Goal: Use online tool/utility

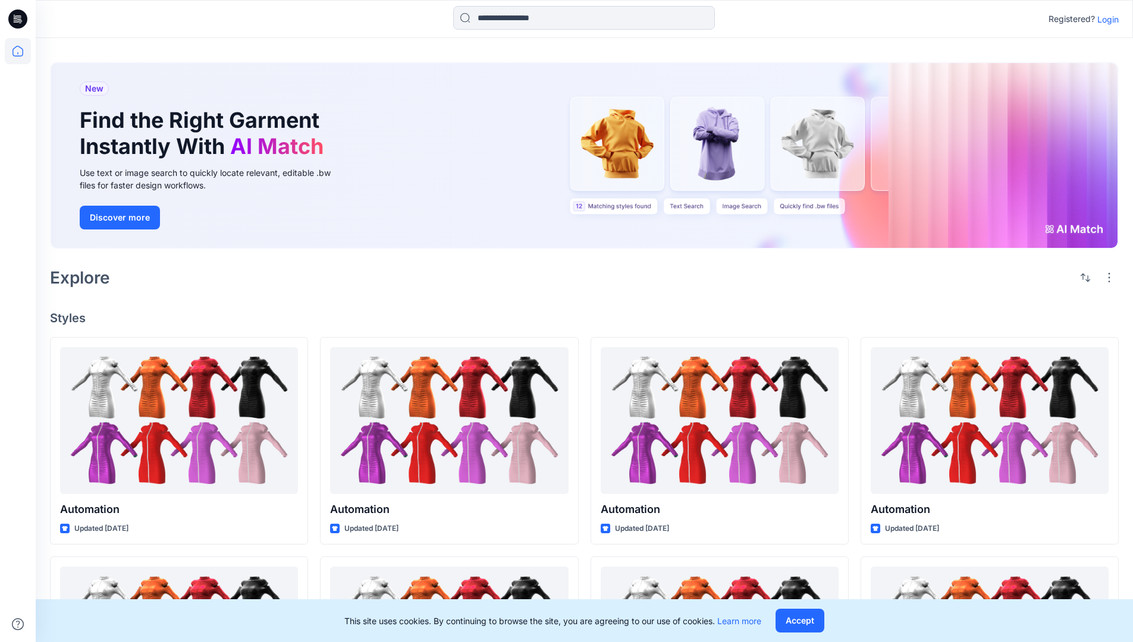
click at [1105, 19] on p "Login" at bounding box center [1107, 19] width 21 height 12
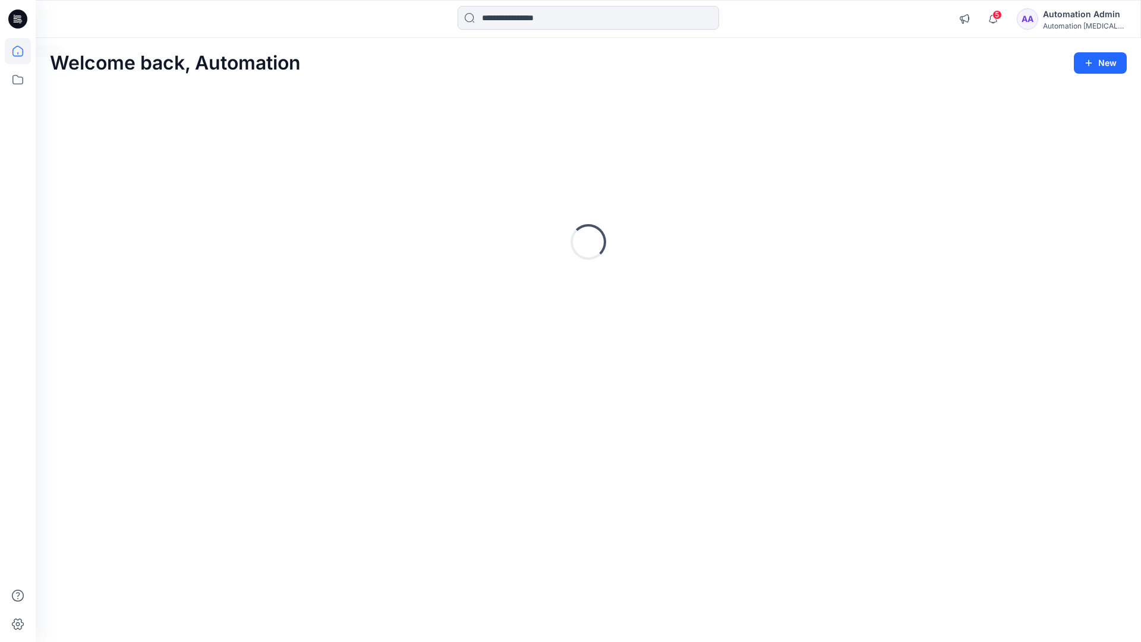
click at [23, 51] on icon at bounding box center [17, 51] width 11 height 11
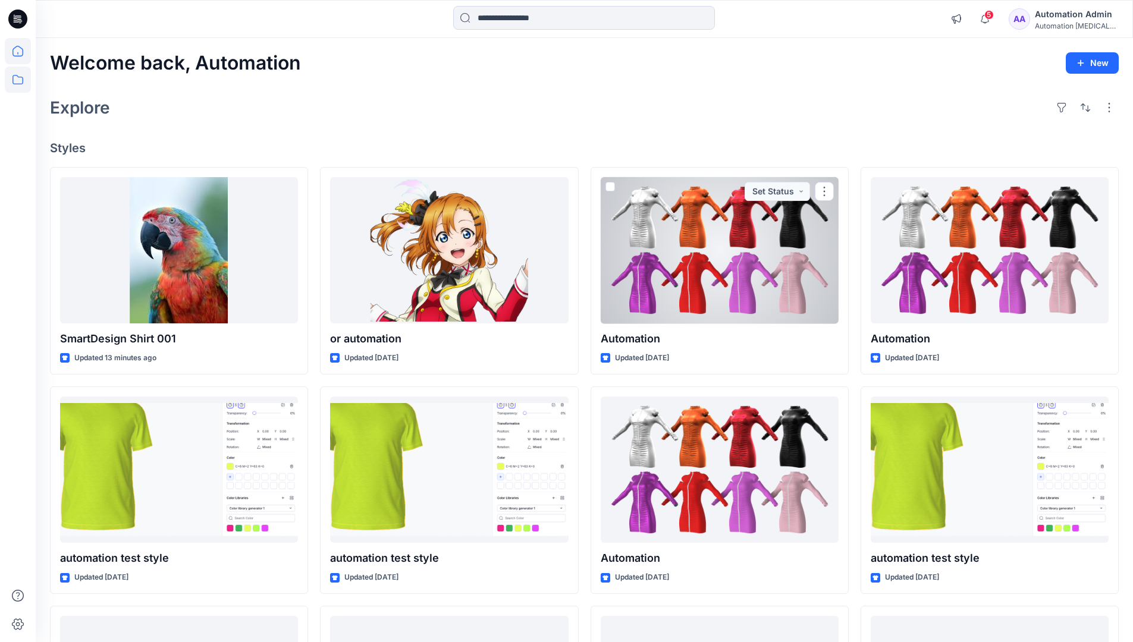
click at [17, 82] on icon at bounding box center [18, 80] width 26 height 26
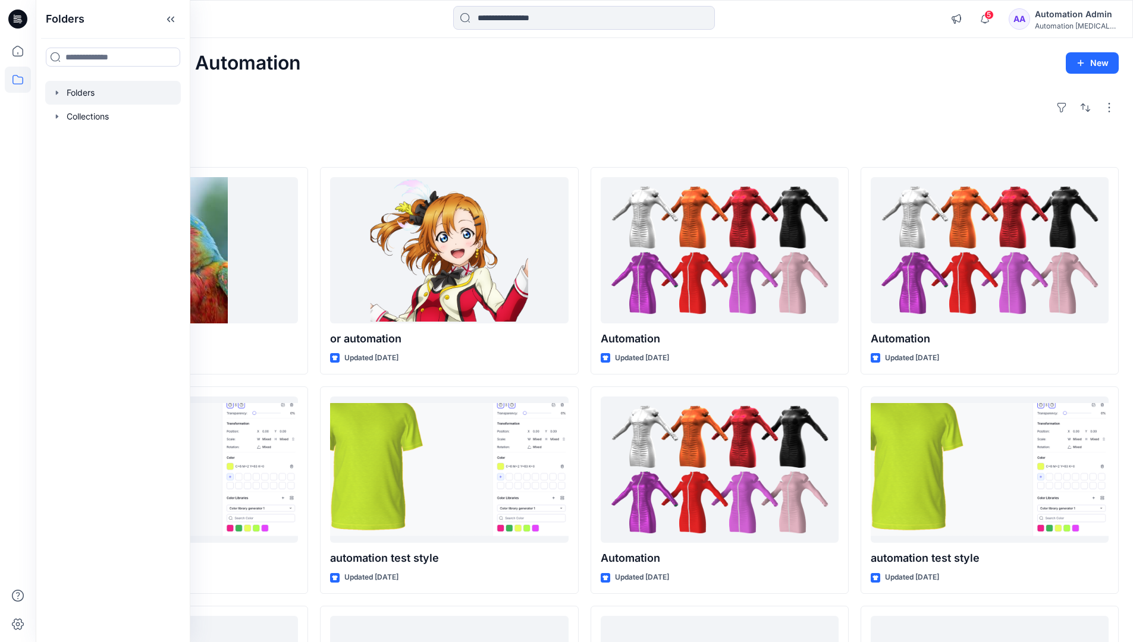
click at [134, 92] on div at bounding box center [113, 93] width 136 height 24
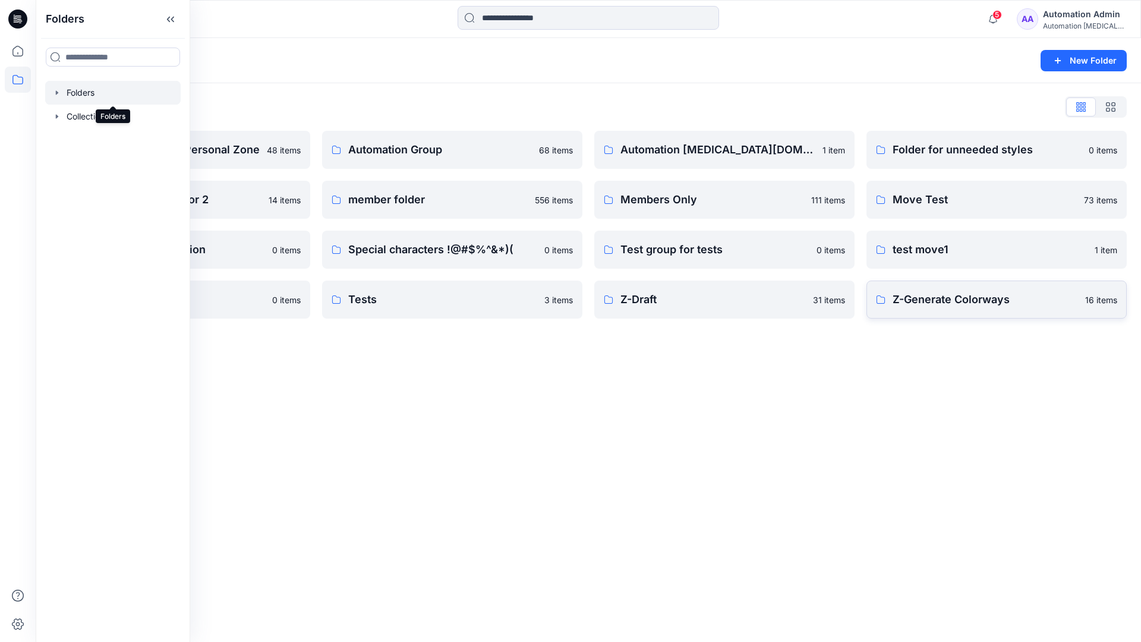
click at [1004, 306] on p "Z-Generate Colorways" at bounding box center [985, 299] width 185 height 17
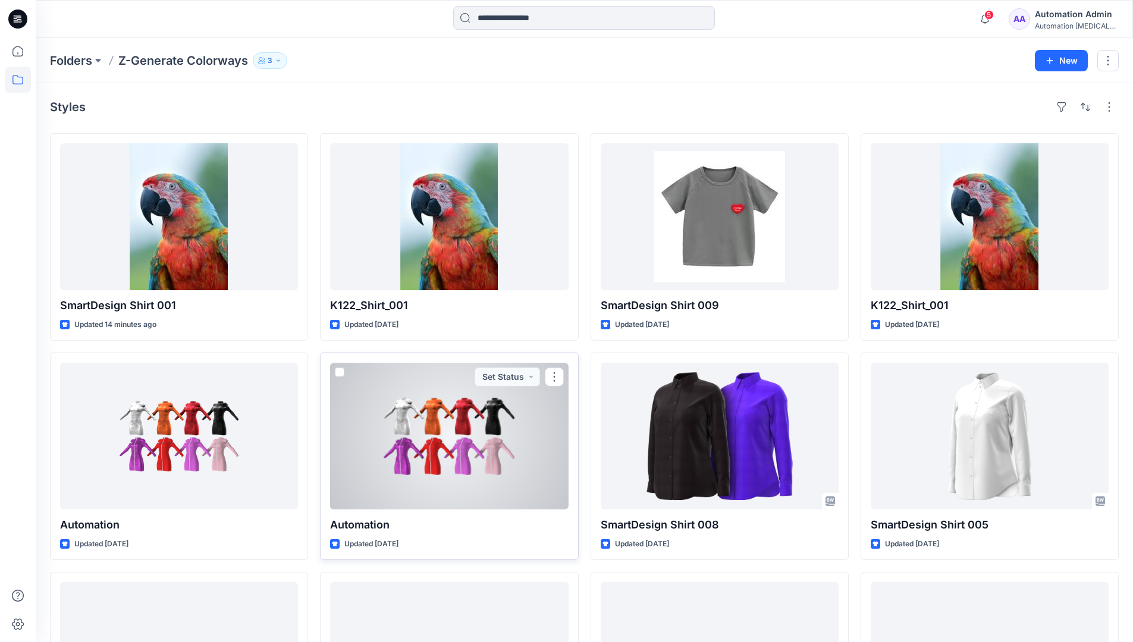
click at [340, 372] on span at bounding box center [340, 372] width 10 height 10
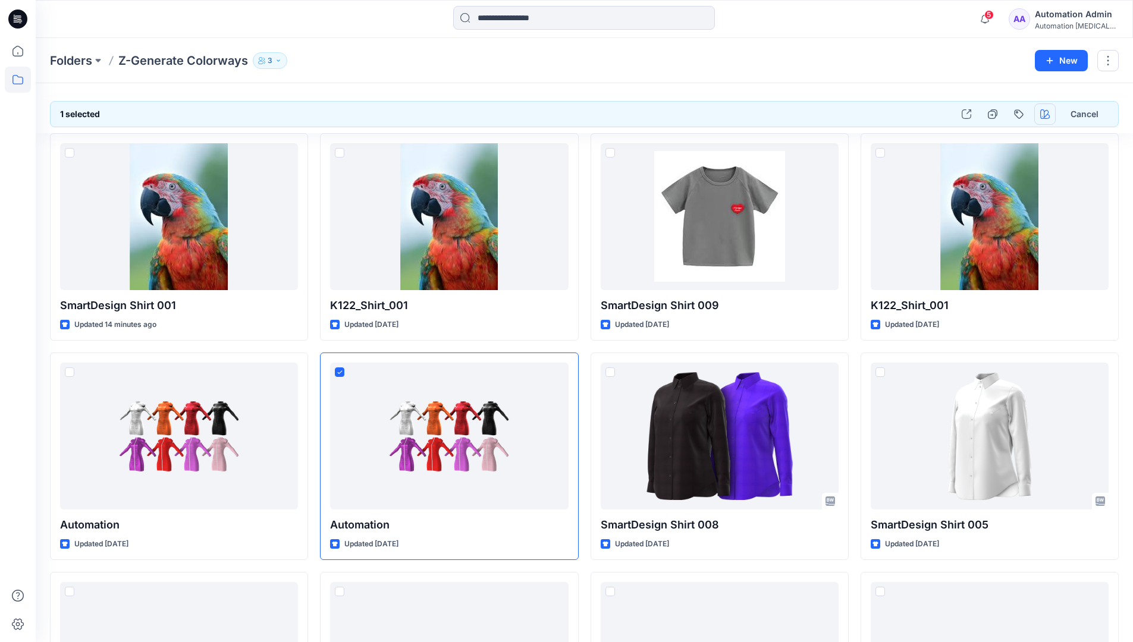
click at [1045, 111] on icon "button" at bounding box center [1045, 114] width 10 height 10
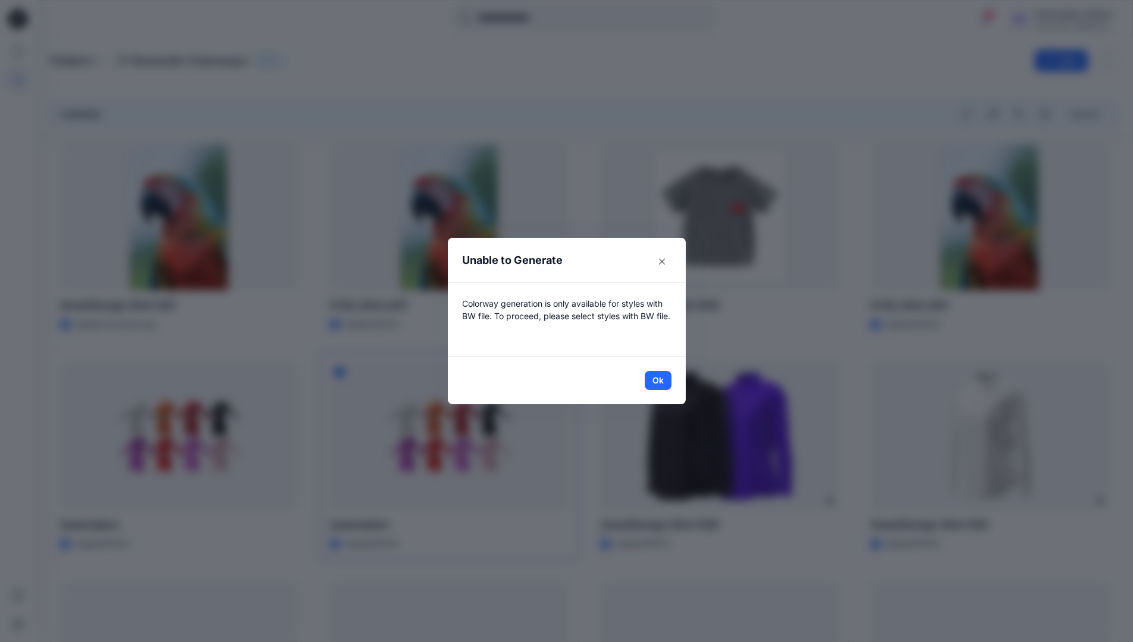
click at [600, 262] on header "Unable to Generate" at bounding box center [567, 260] width 238 height 45
click at [662, 379] on button "Ok" at bounding box center [657, 380] width 27 height 19
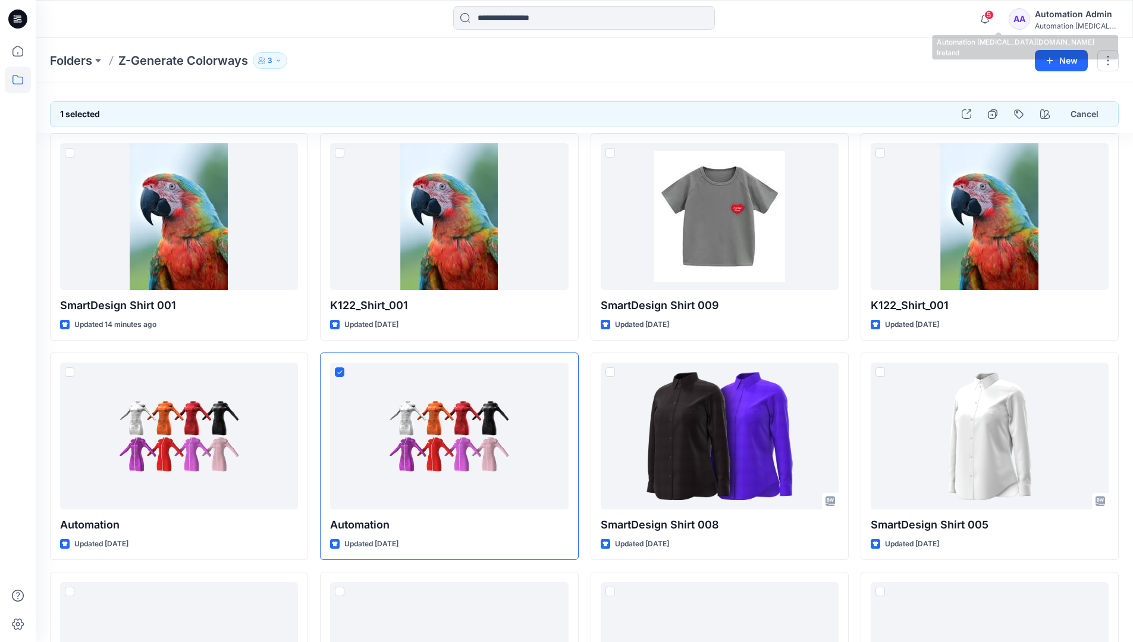
click at [1089, 21] on div "Automation [MEDICAL_DATA]..." at bounding box center [1075, 25] width 83 height 9
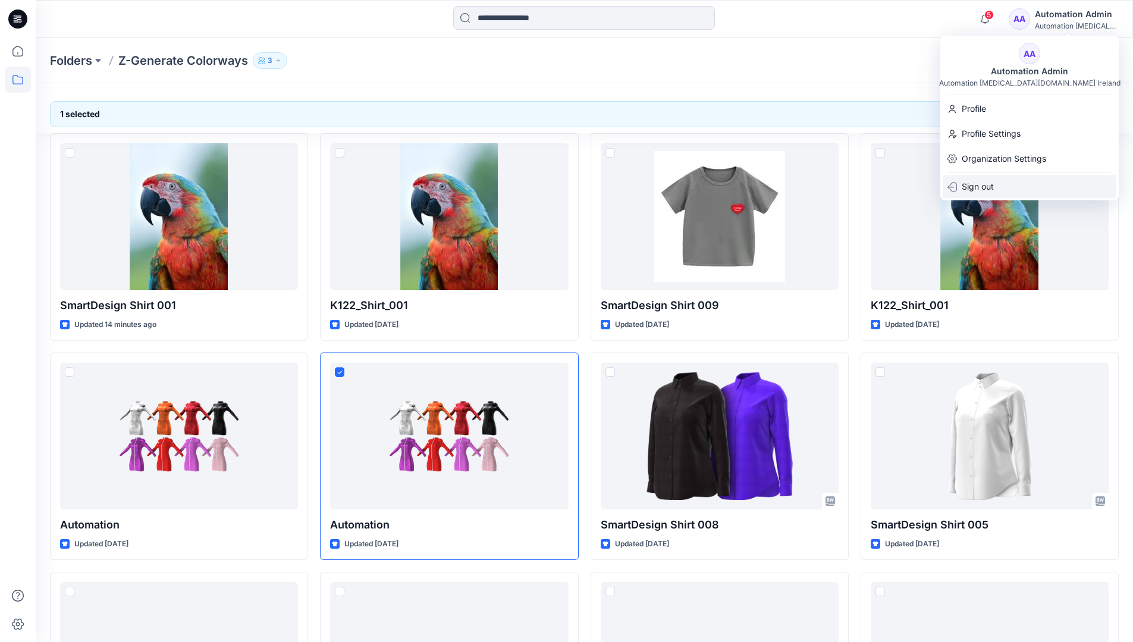
click at [1023, 188] on div "Sign out" at bounding box center [1029, 186] width 174 height 23
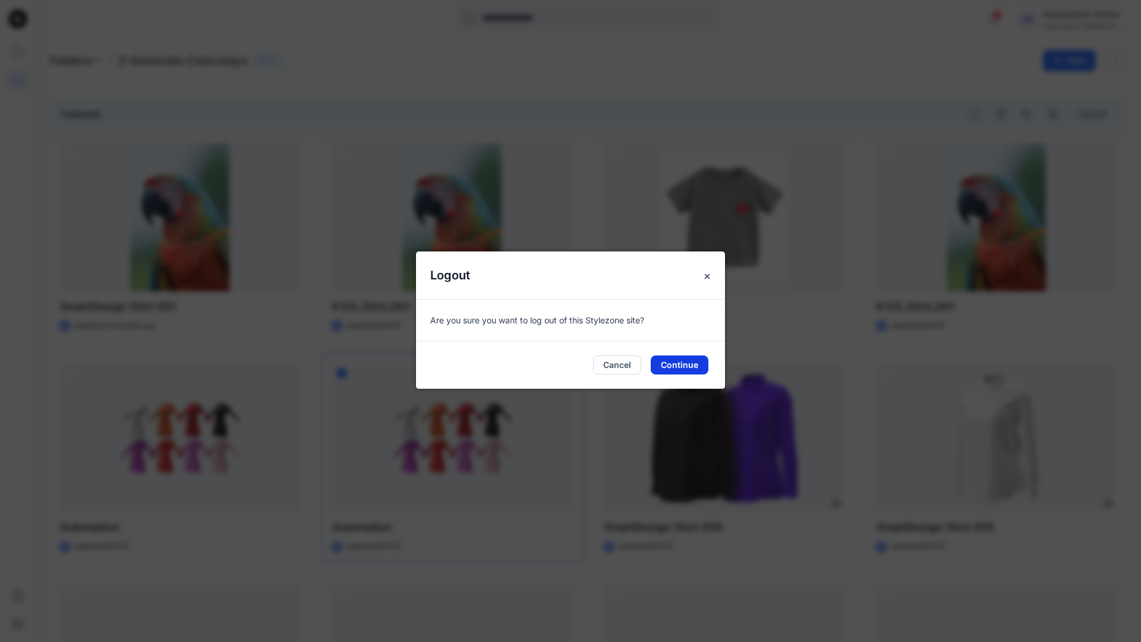
click at [685, 364] on button "Continue" at bounding box center [680, 365] width 58 height 19
